Goal: Information Seeking & Learning: Learn about a topic

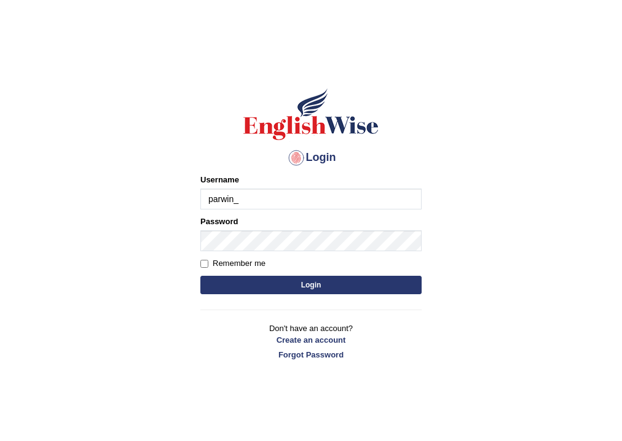
type input "parwin_parramatta"
click at [215, 251] on form "Please fix the following errors: Username parwin_parramatta Password Remember m…" at bounding box center [310, 235] width 221 height 123
click at [327, 287] on button "Login" at bounding box center [310, 285] width 221 height 18
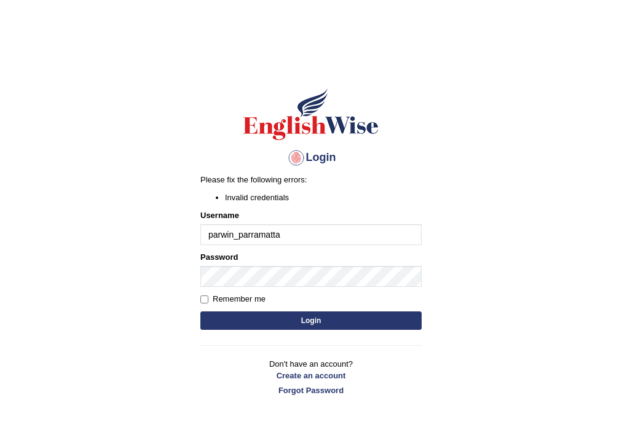
click at [305, 324] on button "Login" at bounding box center [310, 320] width 221 height 18
click at [283, 238] on input "parwin_parramatta" at bounding box center [310, 234] width 221 height 21
type input "parwin_parramatta"
click at [362, 314] on button "Login" at bounding box center [310, 320] width 221 height 18
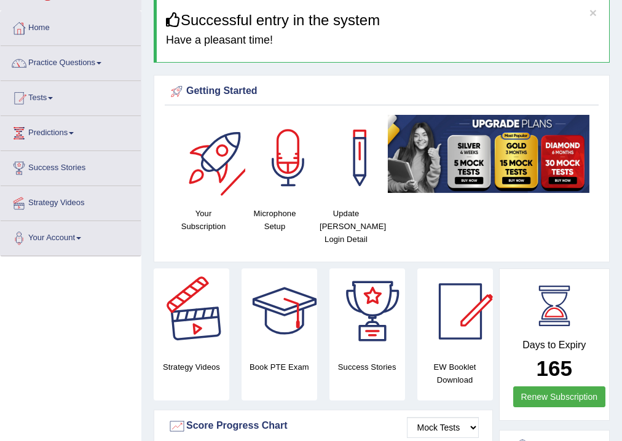
scroll to position [49, 0]
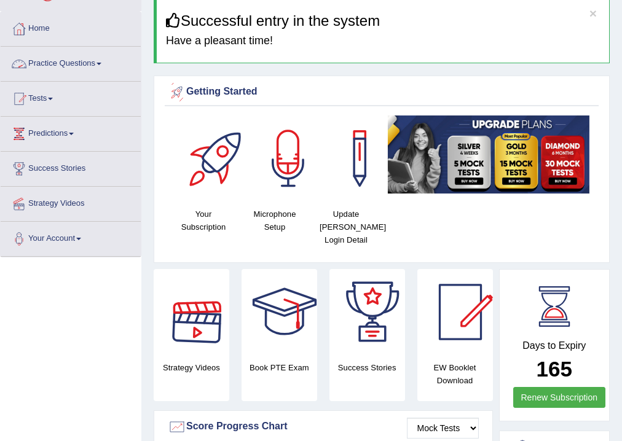
drag, startPoint x: 85, startPoint y: 64, endPoint x: 79, endPoint y: 66, distance: 6.6
click at [84, 64] on link "Practice Questions" at bounding box center [71, 62] width 140 height 31
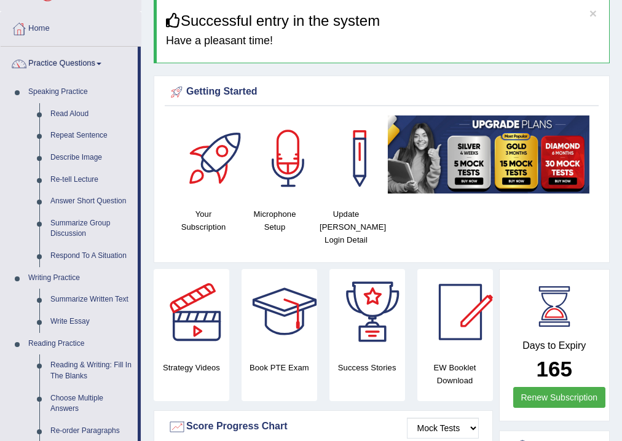
click at [95, 68] on link "Practice Questions" at bounding box center [69, 62] width 137 height 31
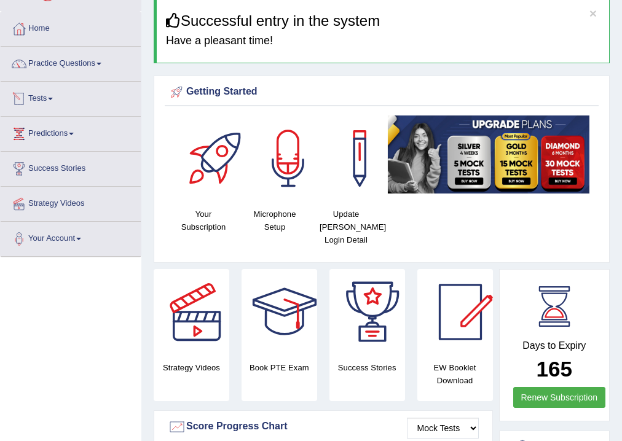
click at [54, 99] on link "Tests" at bounding box center [71, 97] width 140 height 31
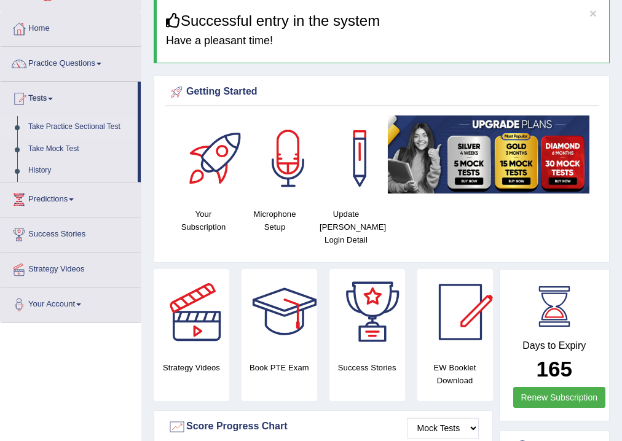
click at [81, 128] on link "Take Practice Sectional Test" at bounding box center [80, 127] width 115 height 22
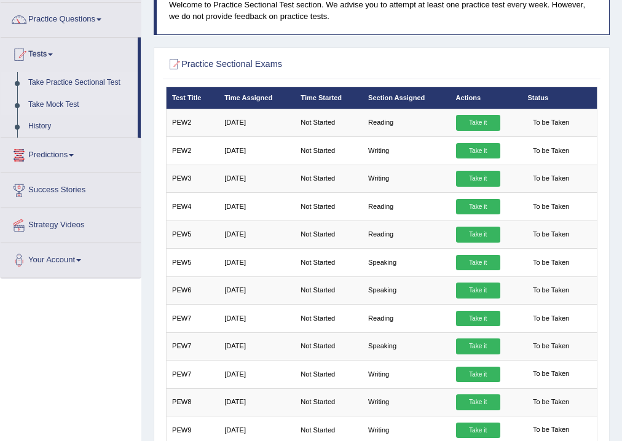
scroll to position [88, 0]
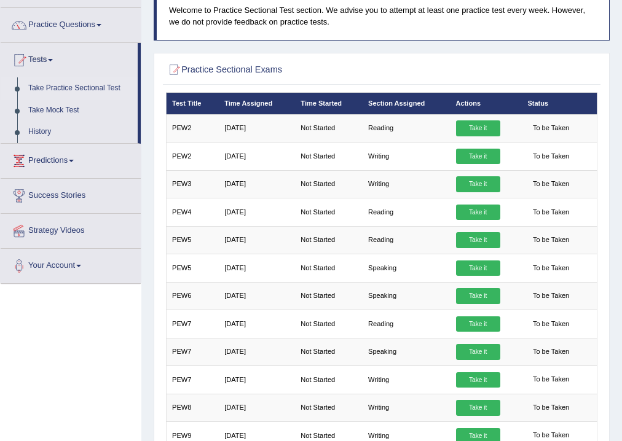
click at [81, 86] on link "Take Practice Sectional Test" at bounding box center [80, 88] width 115 height 22
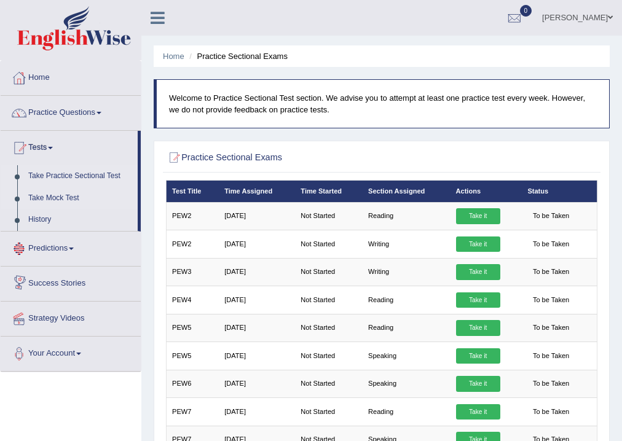
click at [57, 199] on link "Take Mock Test" at bounding box center [80, 198] width 115 height 22
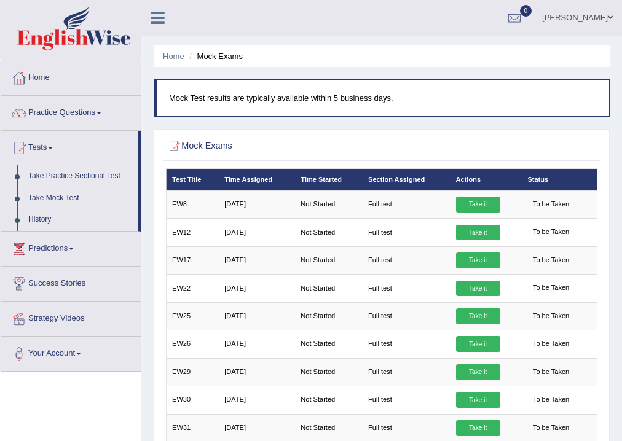
click at [77, 172] on link "Take Practice Sectional Test" at bounding box center [80, 176] width 115 height 22
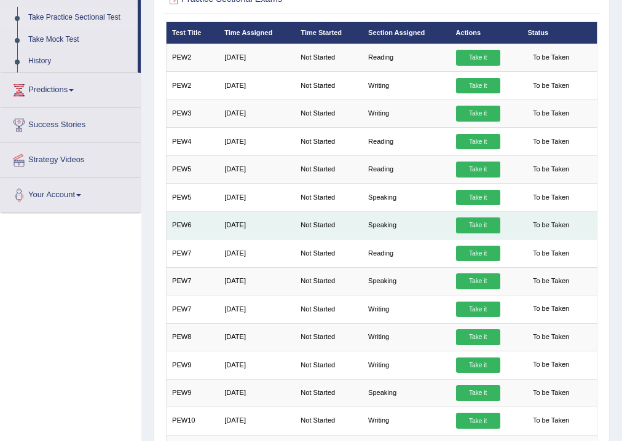
scroll to position [39, 0]
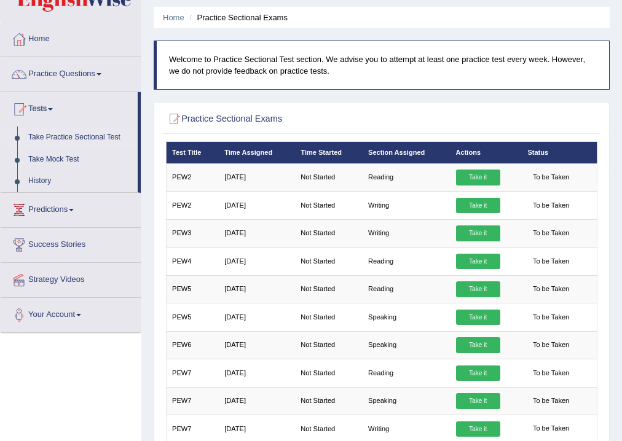
click at [78, 137] on link "Take Practice Sectional Test" at bounding box center [80, 138] width 115 height 22
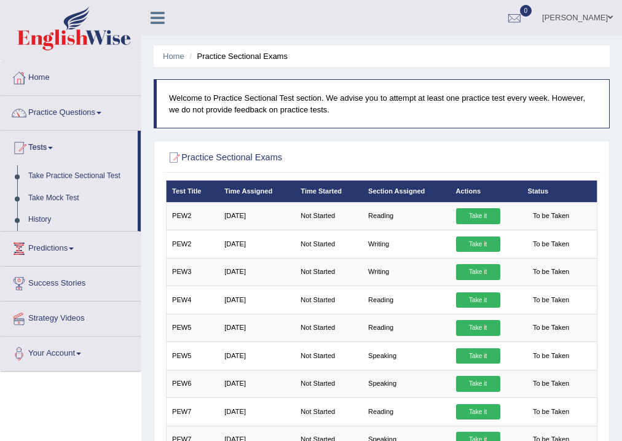
click at [65, 195] on link "Take Mock Test" at bounding box center [80, 198] width 115 height 22
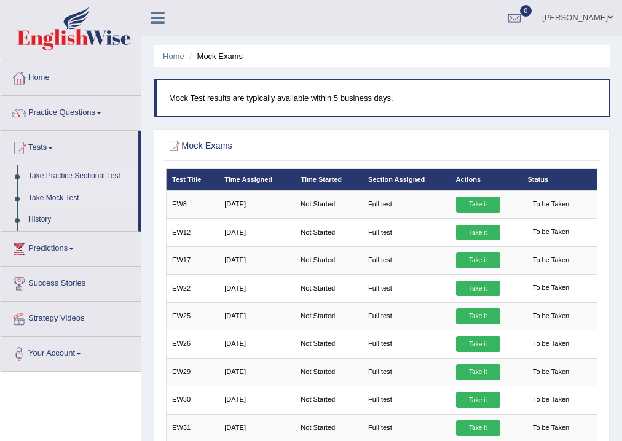
click at [42, 174] on link "Take Practice Sectional Test" at bounding box center [80, 176] width 115 height 22
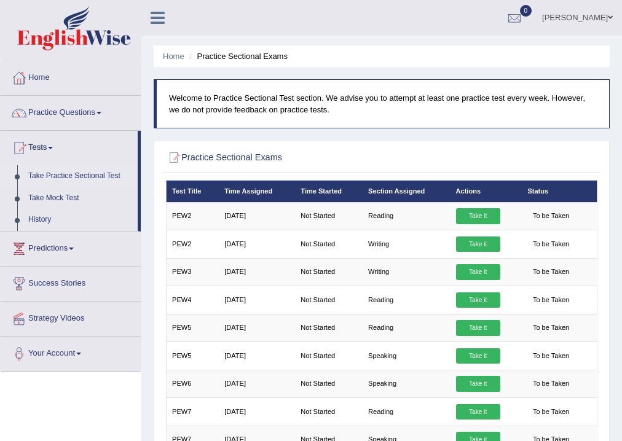
click at [101, 112] on span at bounding box center [98, 113] width 5 height 2
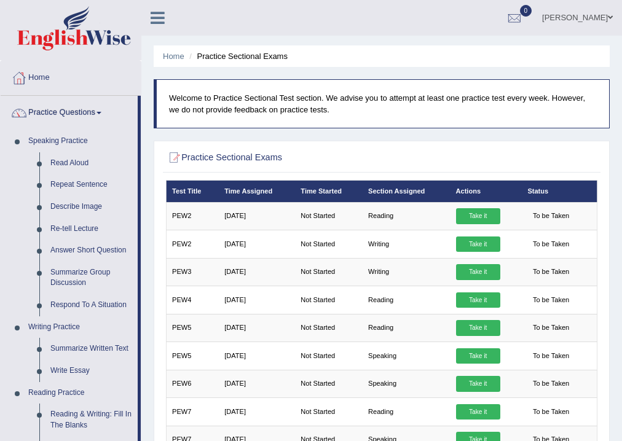
click at [599, 14] on link "Parwin Mohammadi" at bounding box center [576, 16] width 89 height 32
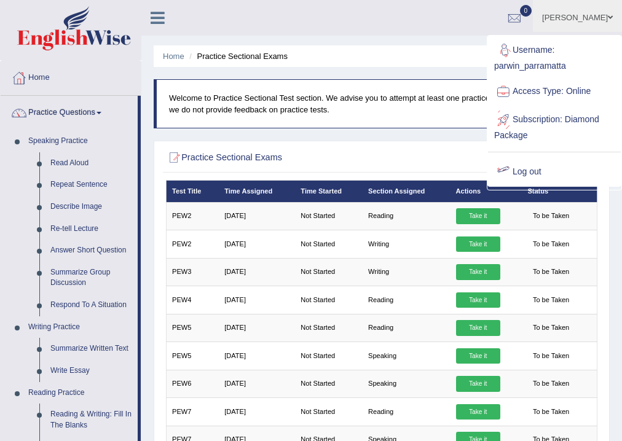
click at [535, 174] on link "Log out" at bounding box center [554, 172] width 133 height 28
